Goal: Task Accomplishment & Management: Use online tool/utility

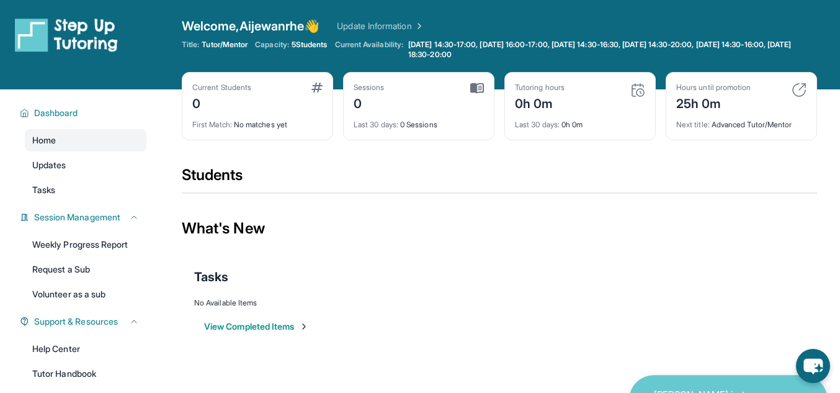
click at [544, 119] on div "Last 30 days : 0h 0m" at bounding box center [580, 120] width 130 height 17
click at [535, 103] on div "0h 0m" at bounding box center [540, 102] width 50 height 20
